Goal: Task Accomplishment & Management: Complete application form

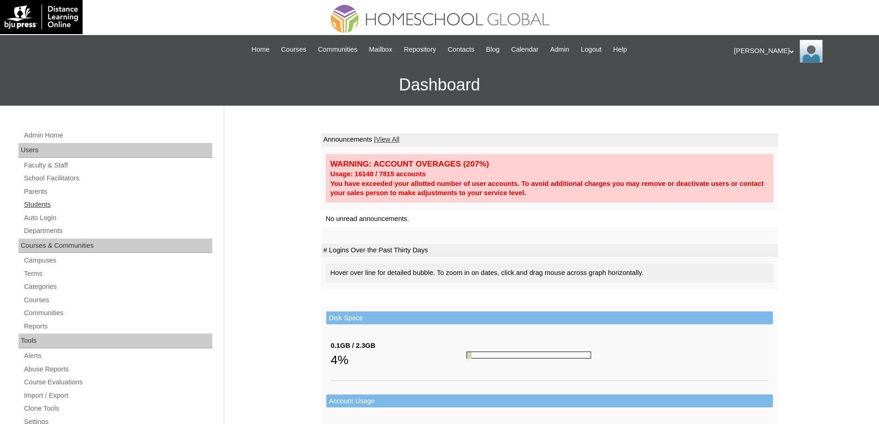
click at [80, 207] on link "Students" at bounding box center [117, 205] width 189 height 12
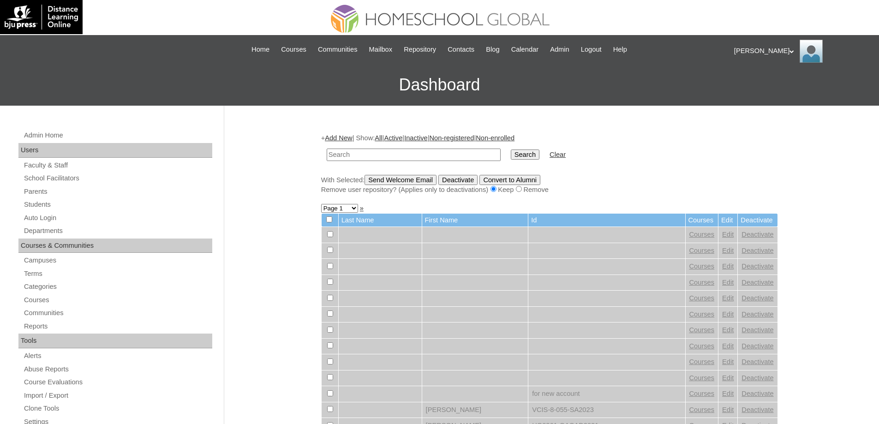
click at [360, 152] on input "text" at bounding box center [414, 154] width 174 height 12
paste input "MHS0119-TECHPH2024"
type input "MHS0119-TECHPH2024"
click at [524, 154] on input "Search" at bounding box center [525, 154] width 29 height 10
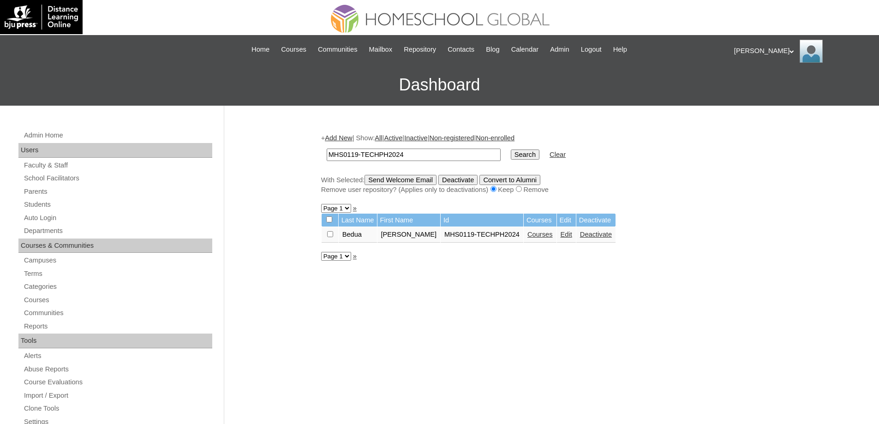
click at [548, 238] on link "Courses" at bounding box center [539, 234] width 25 height 7
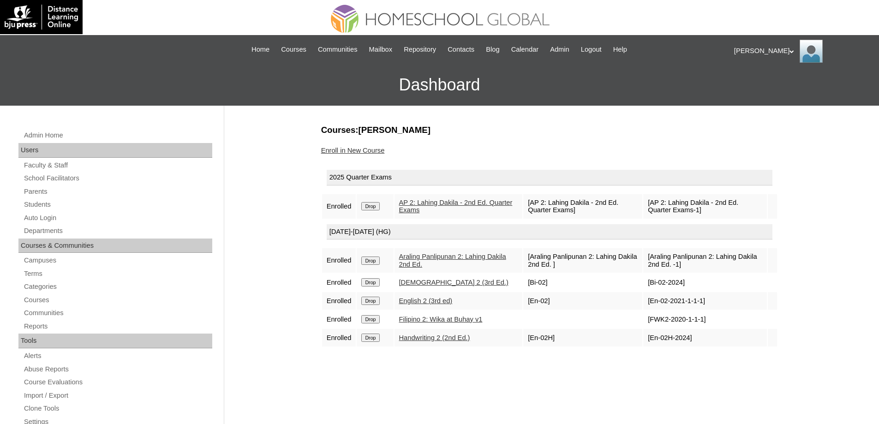
click at [360, 154] on div "Enroll in New Course" at bounding box center [549, 151] width 457 height 10
click at [365, 149] on link "Enroll in New Course" at bounding box center [353, 150] width 64 height 7
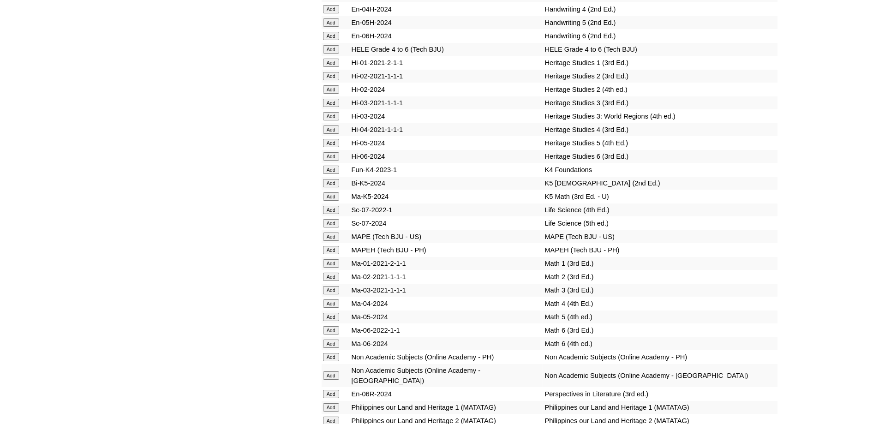
scroll to position [2952, 0]
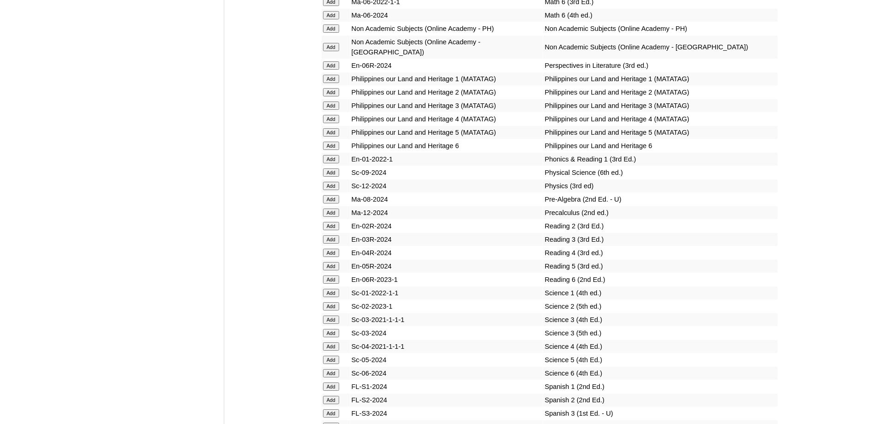
scroll to position [3250, 0]
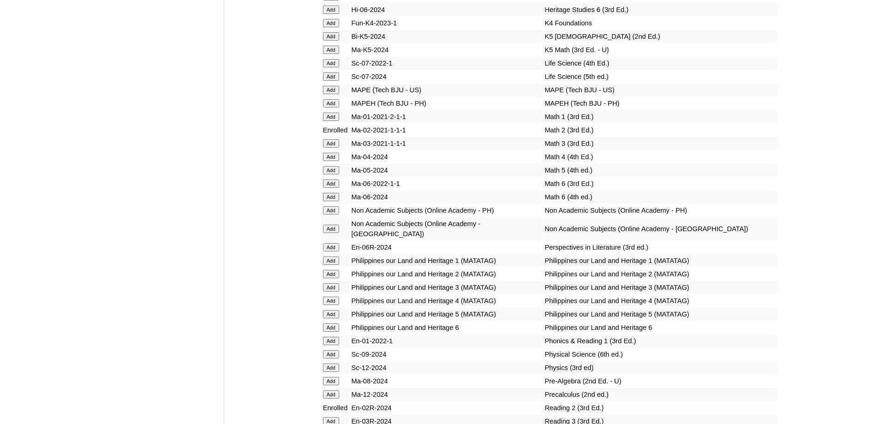
scroll to position [3427, 0]
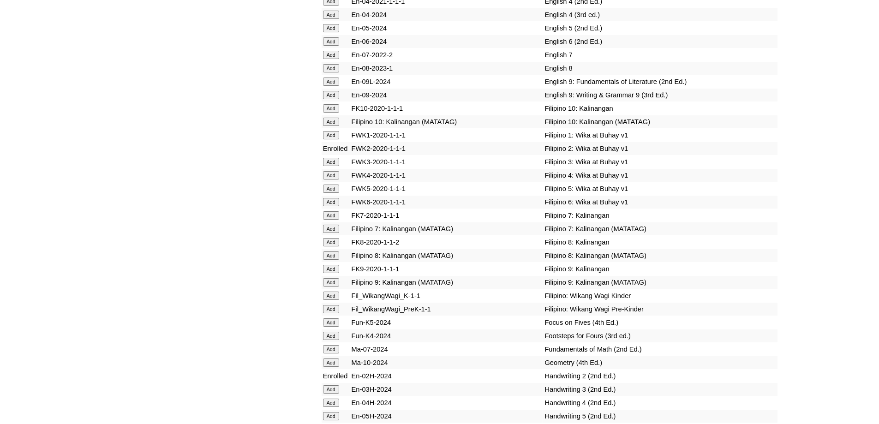
scroll to position [3517, 0]
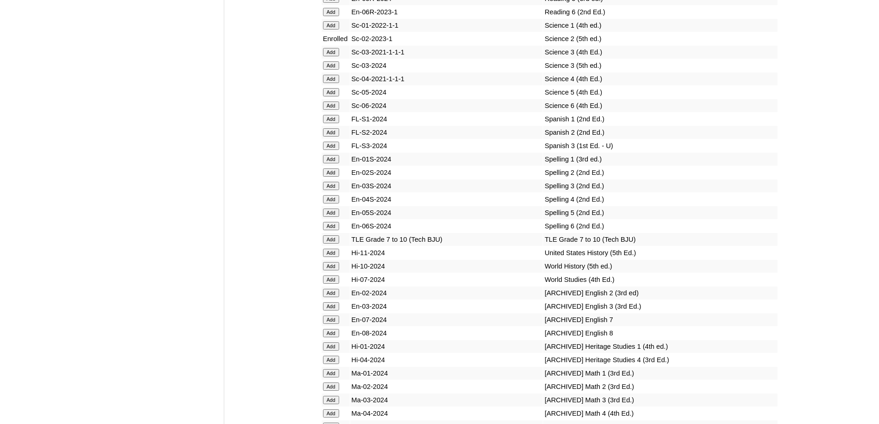
click at [321, 179] on td "Add" at bounding box center [335, 172] width 28 height 13
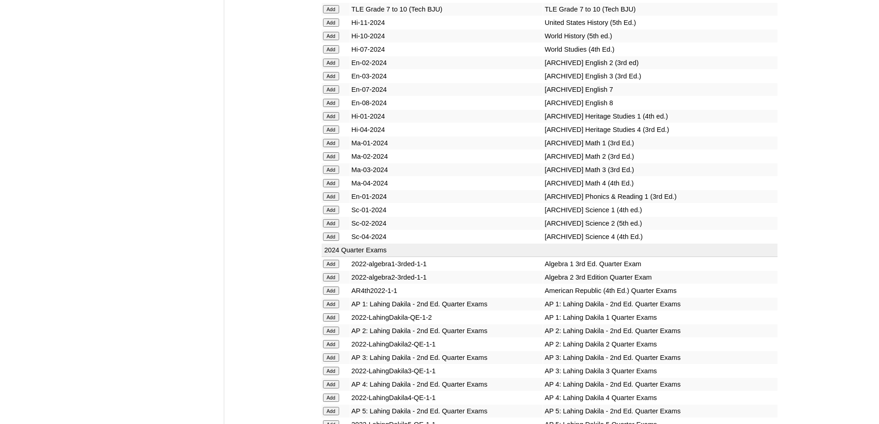
scroll to position [3748, 0]
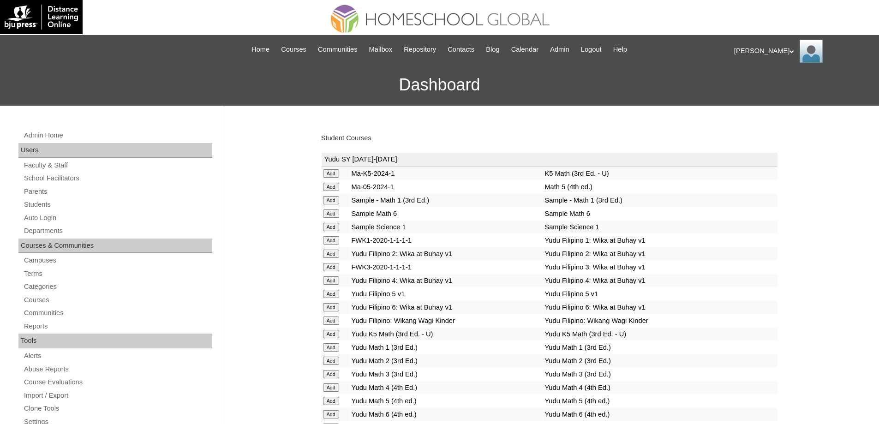
click at [362, 137] on link "Student Courses" at bounding box center [346, 137] width 50 height 7
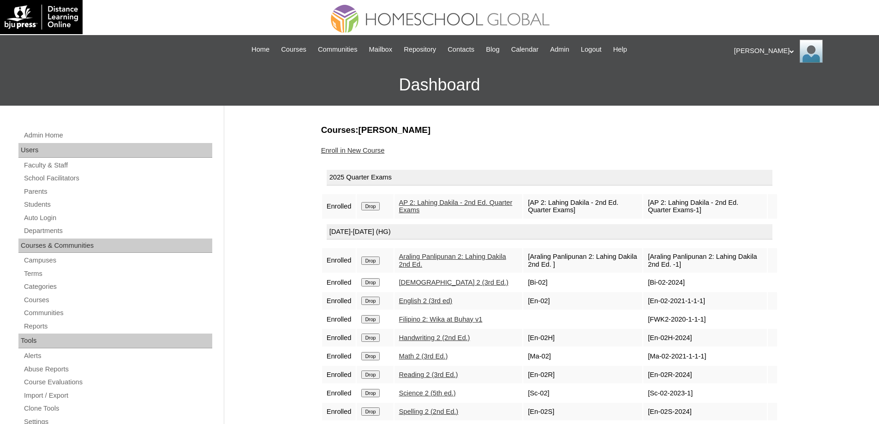
click at [390, 154] on div "Enroll in New Course" at bounding box center [549, 151] width 457 height 10
click at [380, 148] on link "Enroll in New Course" at bounding box center [353, 150] width 64 height 7
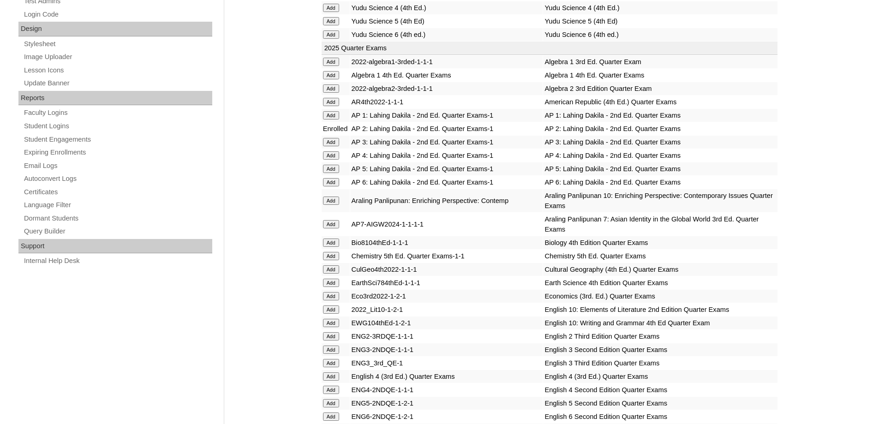
scroll to position [646, 0]
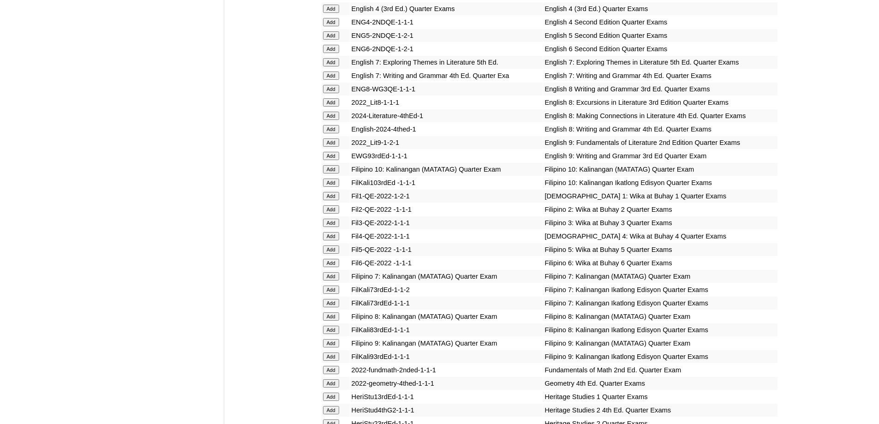
scroll to position [830, 0]
